Goal: Information Seeking & Learning: Understand process/instructions

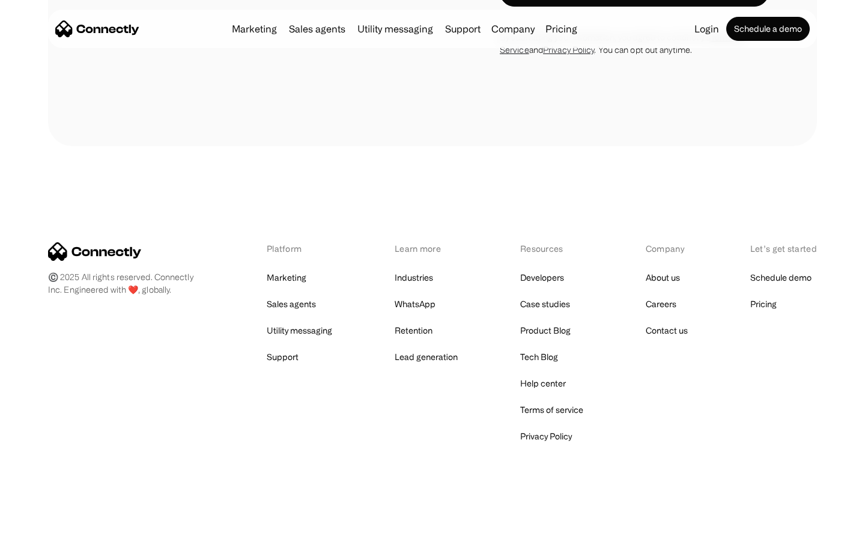
scroll to position [2031, 0]
